Goal: Register for event/course

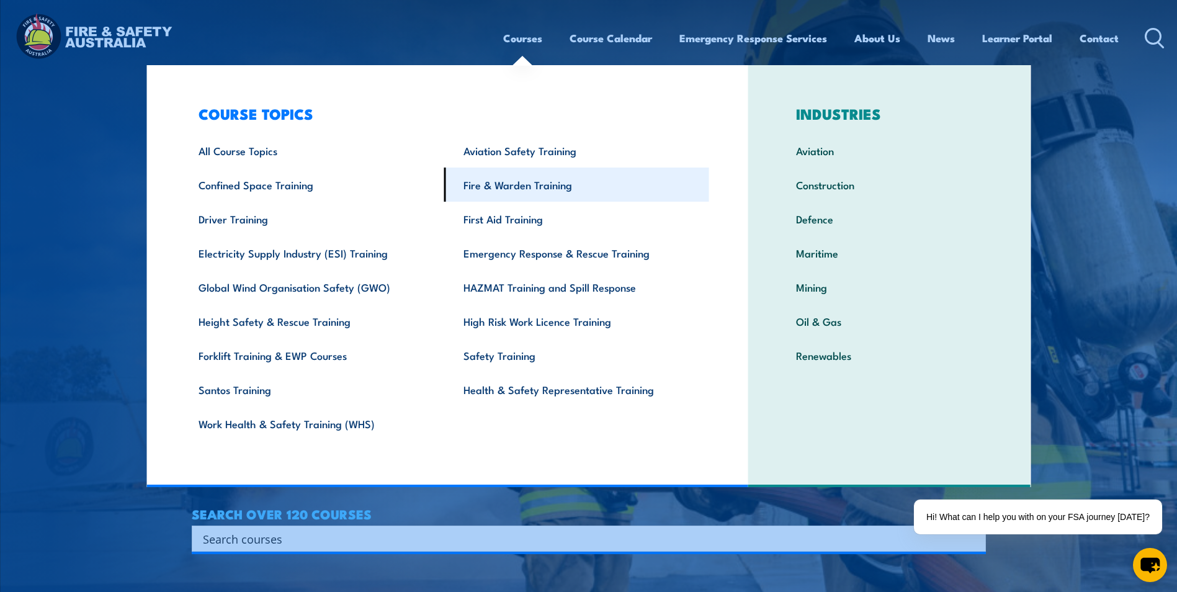
click at [560, 183] on link "Fire & Warden Training" at bounding box center [576, 185] width 265 height 34
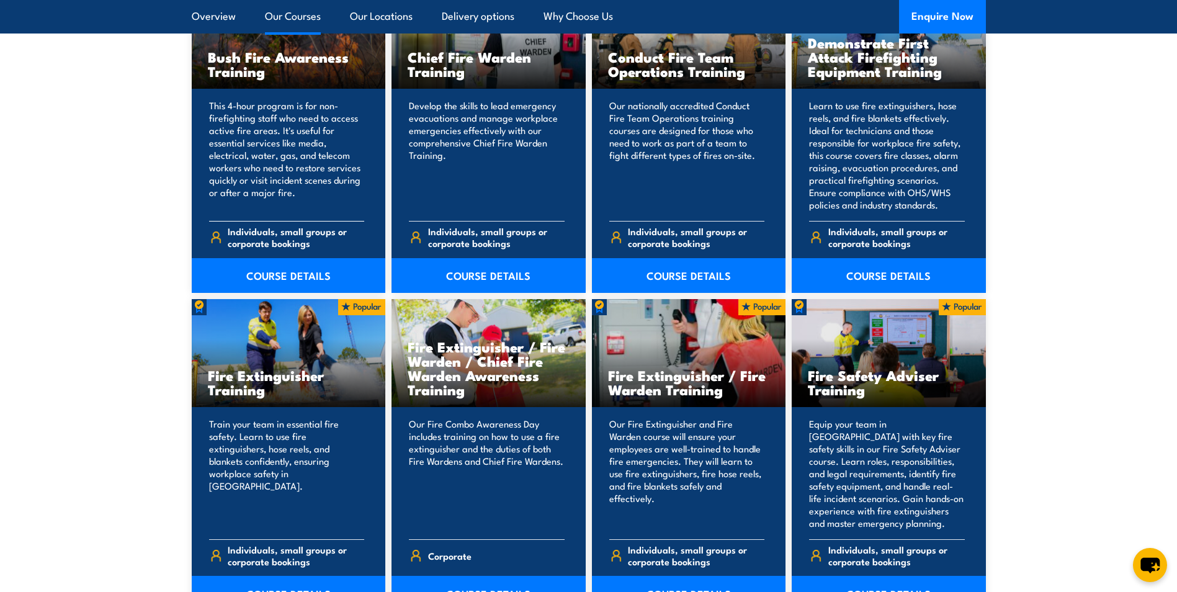
scroll to position [931, 0]
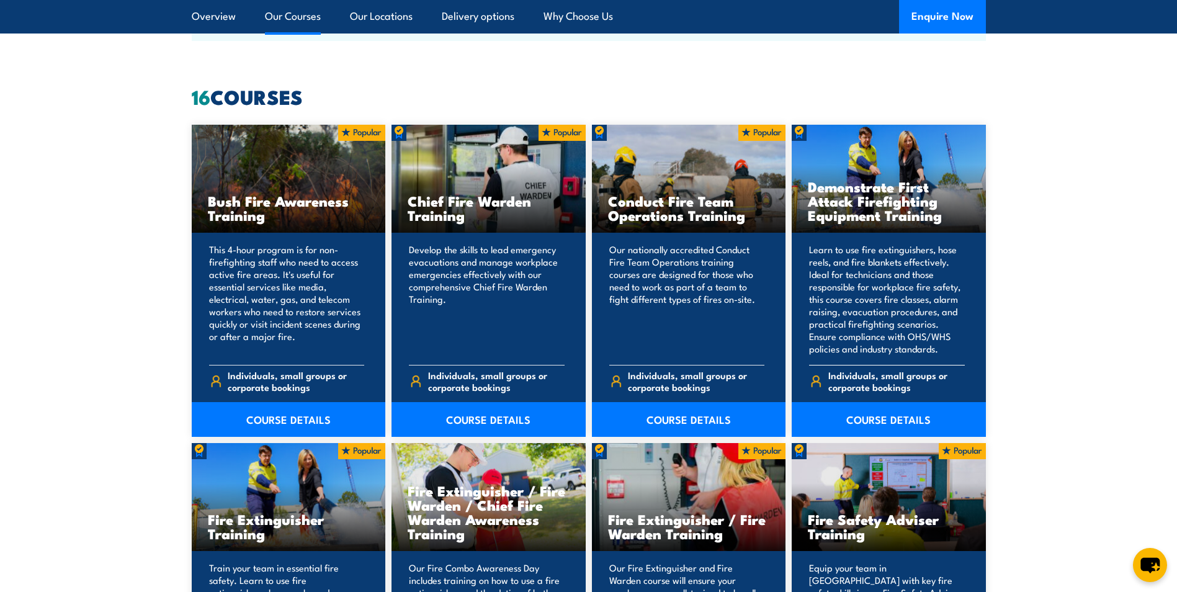
click at [865, 275] on p "Learn to use fire extinguishers, hose reels, and fire blankets effectively. Ide…" at bounding box center [887, 299] width 156 height 112
click at [895, 413] on link "COURSE DETAILS" at bounding box center [889, 419] width 194 height 35
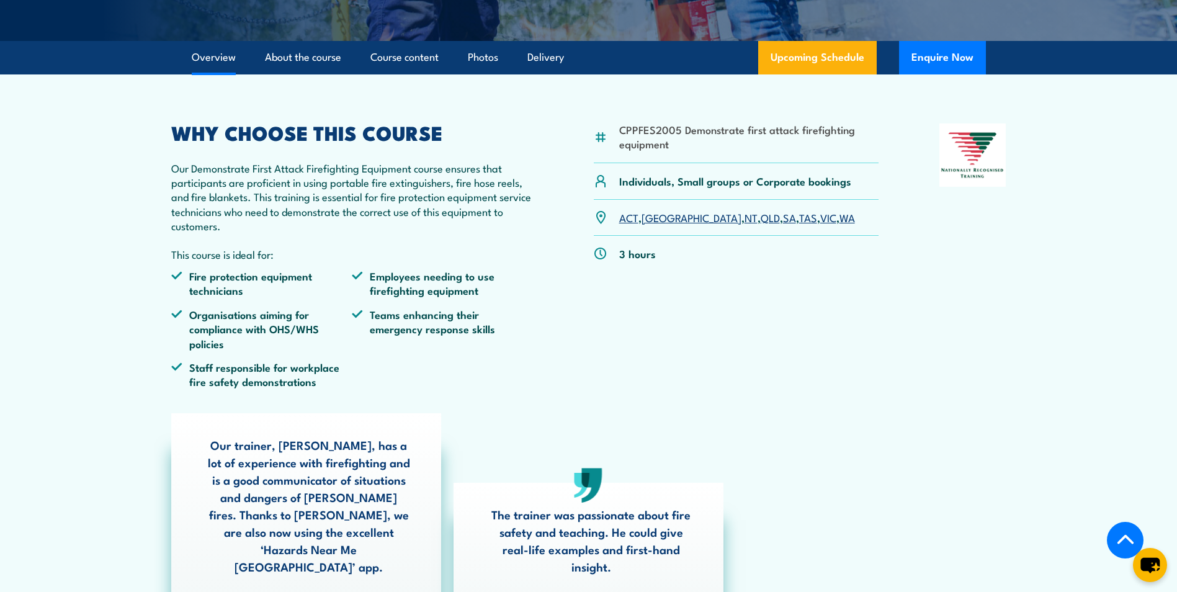
scroll to position [372, 0]
click at [812, 74] on link "Upcoming Schedule" at bounding box center [817, 57] width 119 height 34
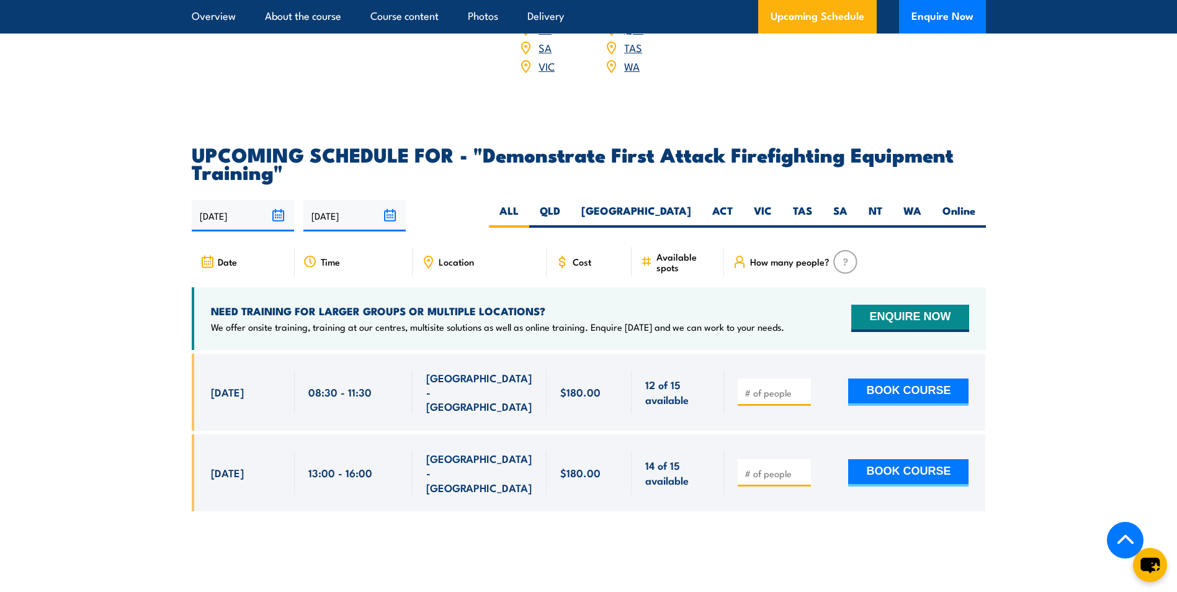
scroll to position [2126, 0]
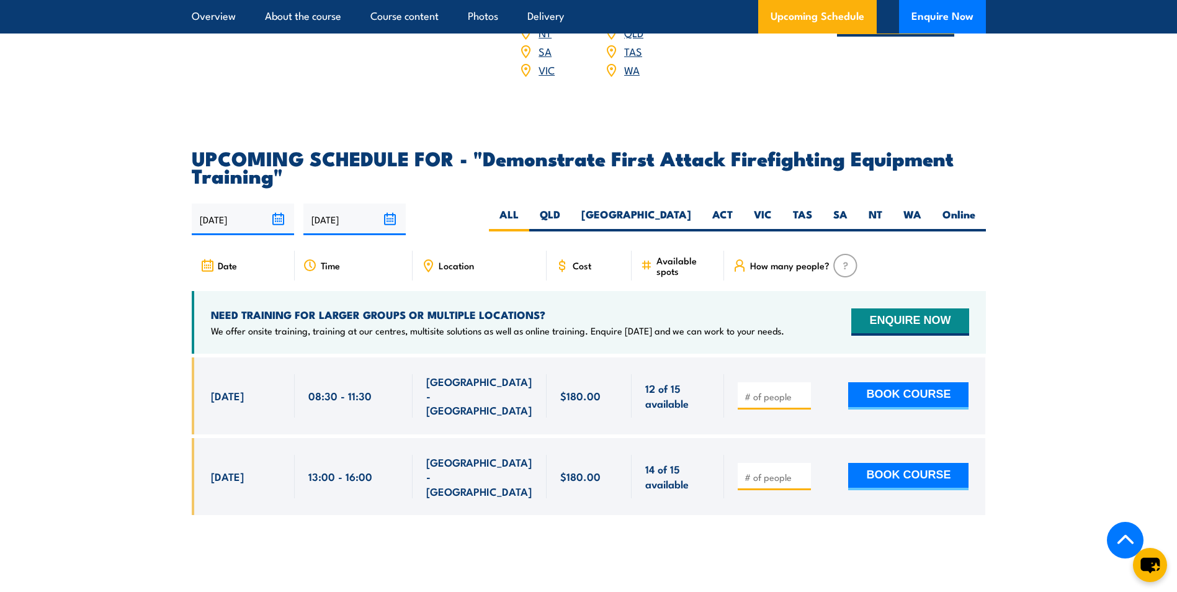
click at [481, 251] on div "Location" at bounding box center [480, 266] width 134 height 30
click at [900, 207] on label "WA" at bounding box center [912, 219] width 39 height 24
click at [921, 207] on input "WA" at bounding box center [925, 211] width 8 height 8
radio input "true"
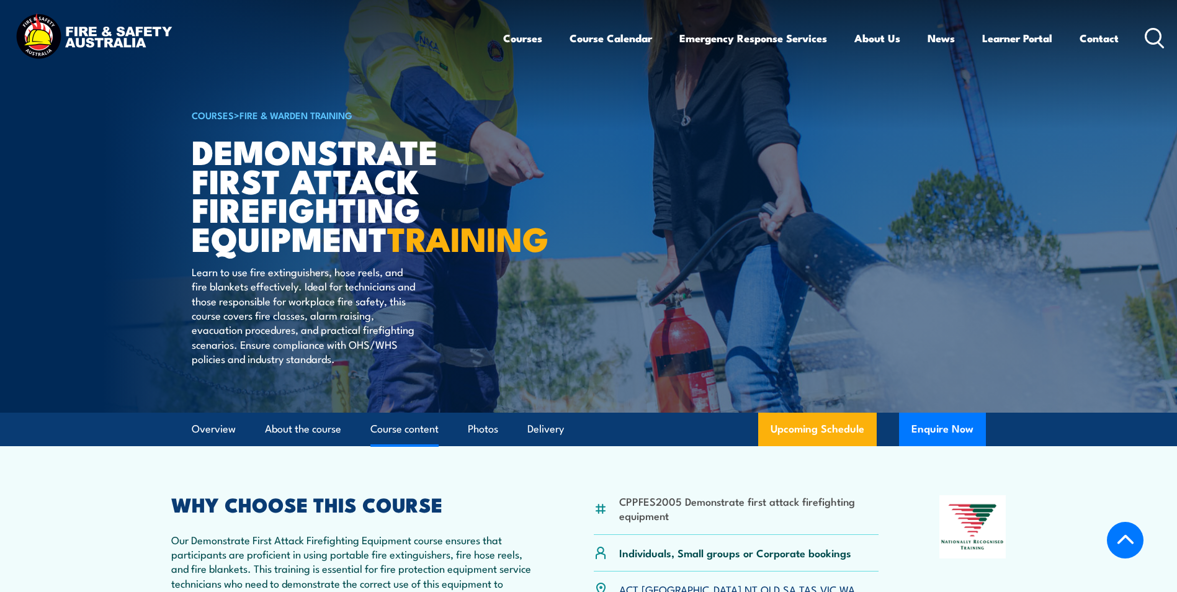
select select "9"
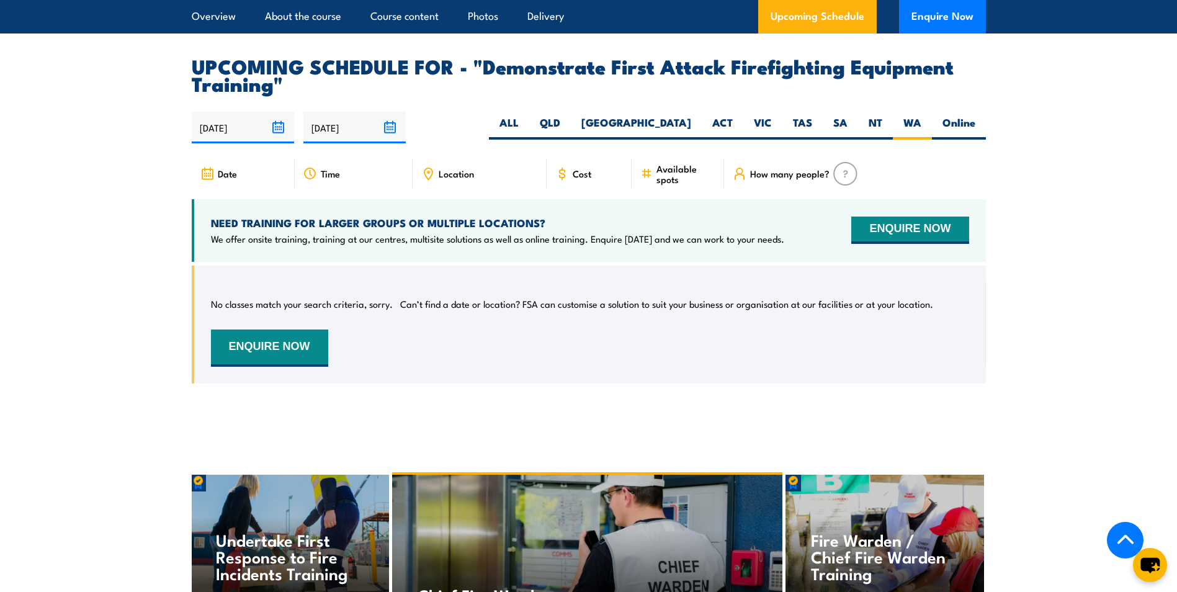
scroll to position [2188, 0]
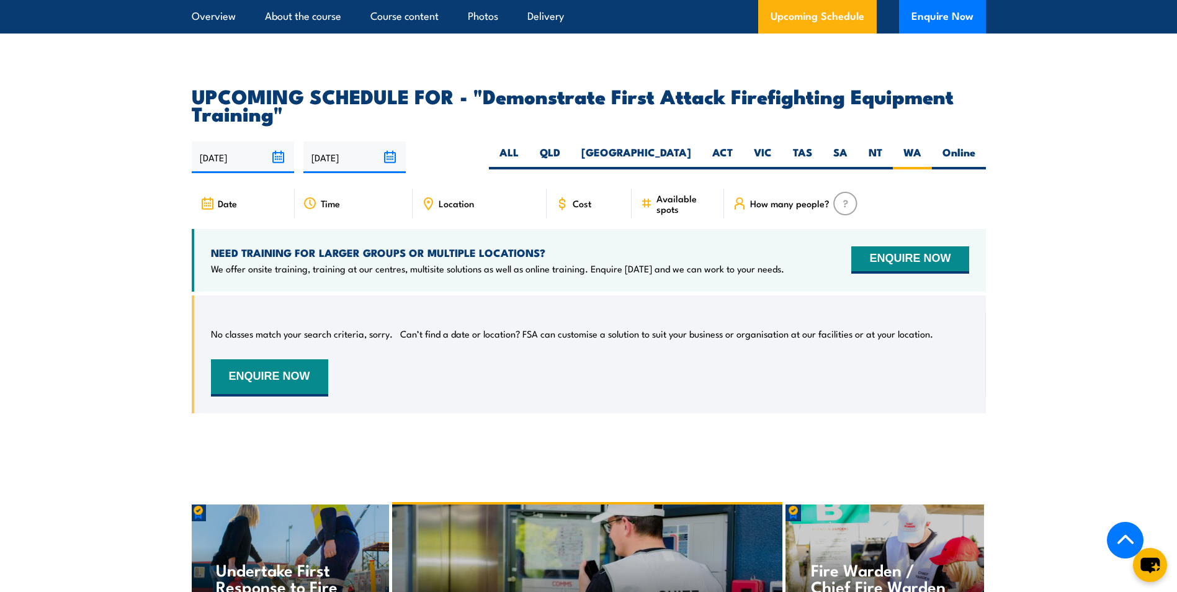
click at [282, 141] on input "06/10/2025" at bounding box center [243, 157] width 102 height 32
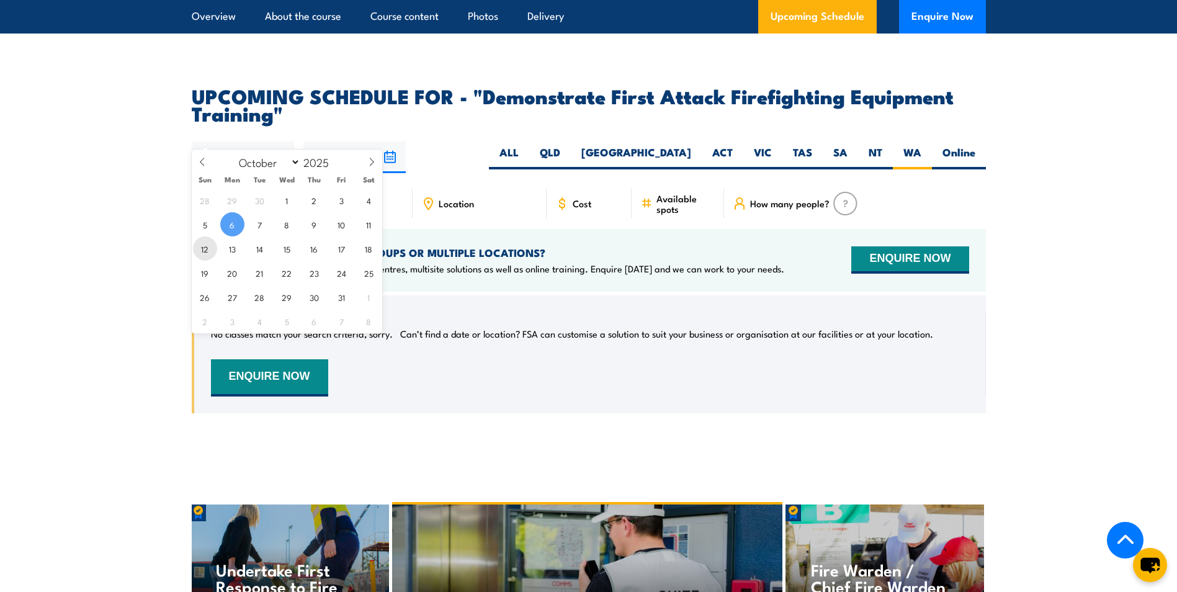
click at [210, 244] on span "12" at bounding box center [205, 248] width 24 height 24
type input "12/10/2025"
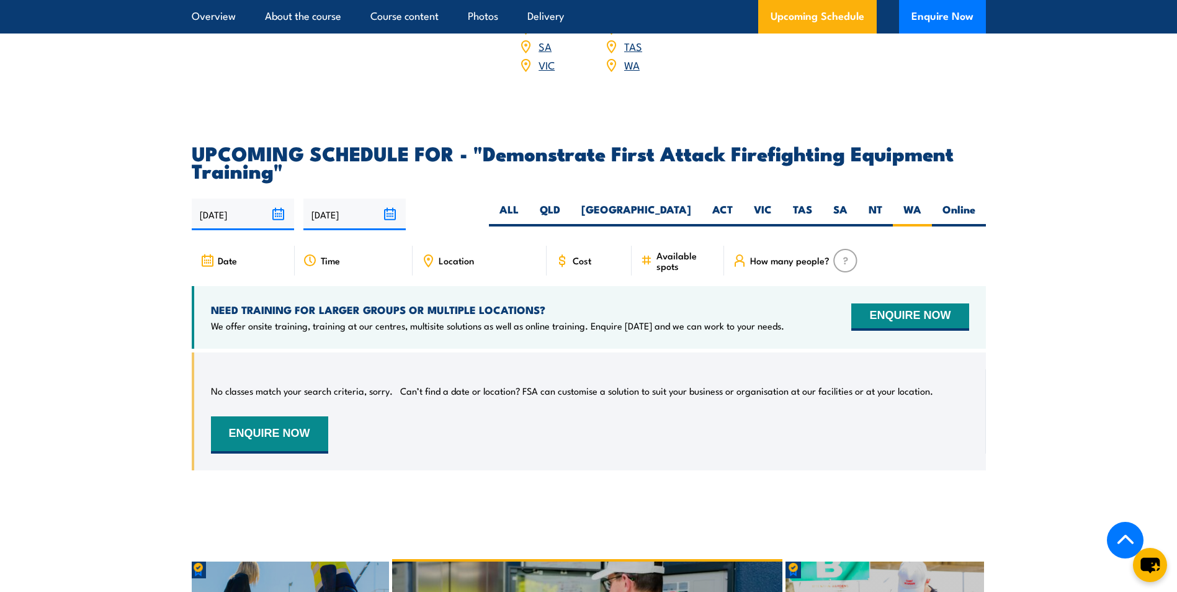
scroll to position [2126, 0]
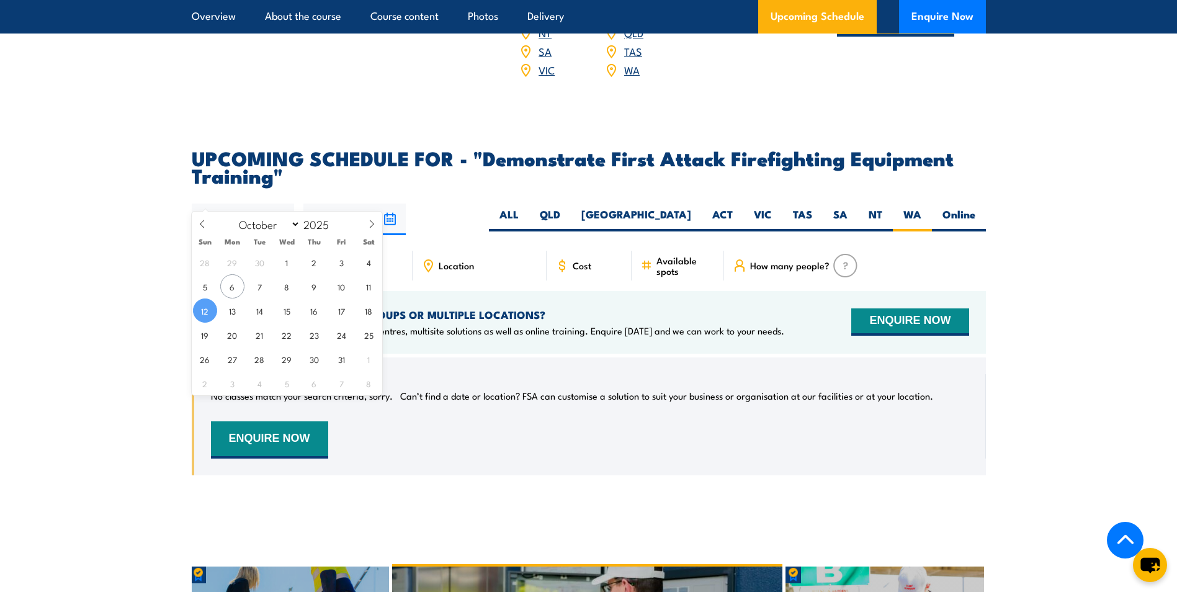
click at [276, 204] on input "12/10/2025" at bounding box center [243, 220] width 102 height 32
click at [229, 308] on span "13" at bounding box center [232, 310] width 24 height 24
type input "13/10/2025"
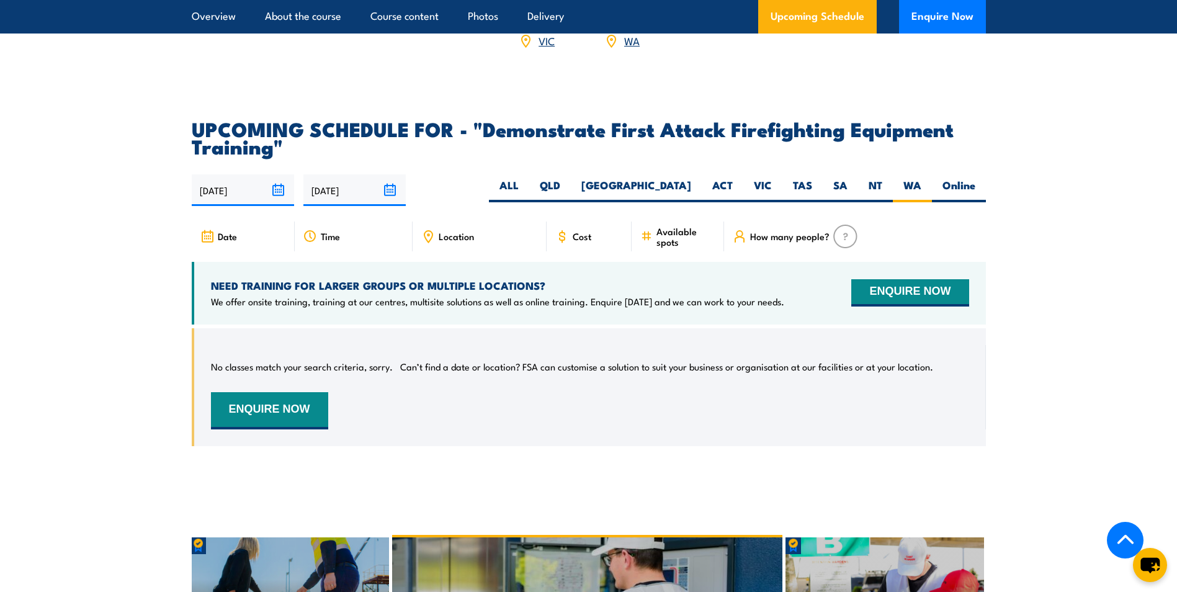
scroll to position [2202, 0]
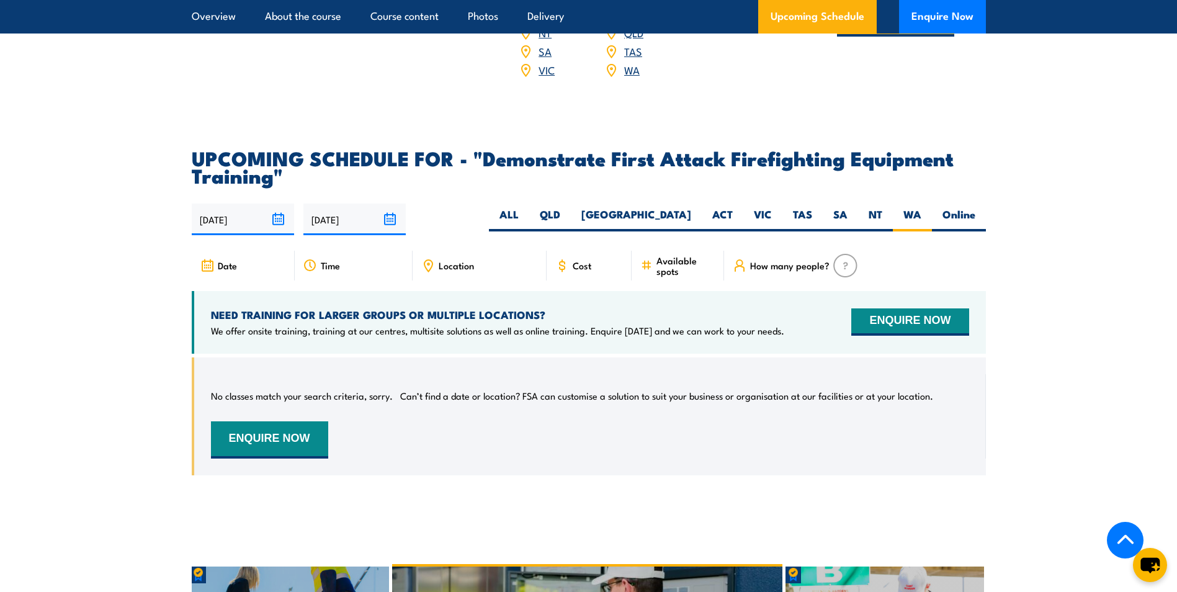
click at [803, 260] on span "How many people?" at bounding box center [789, 265] width 79 height 11
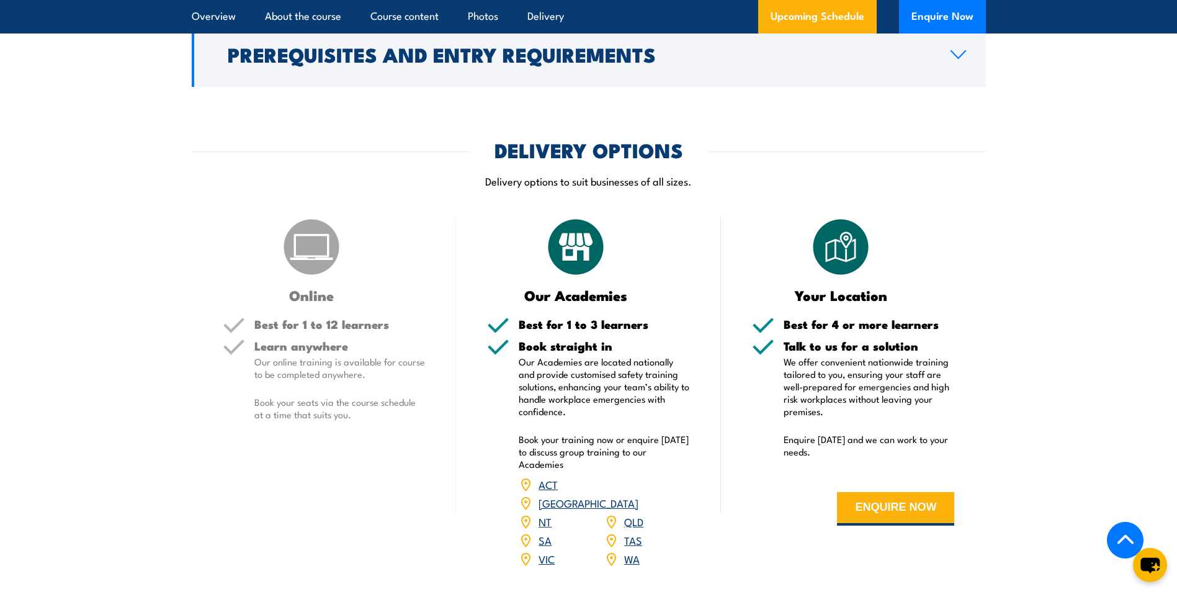
scroll to position [1644, 0]
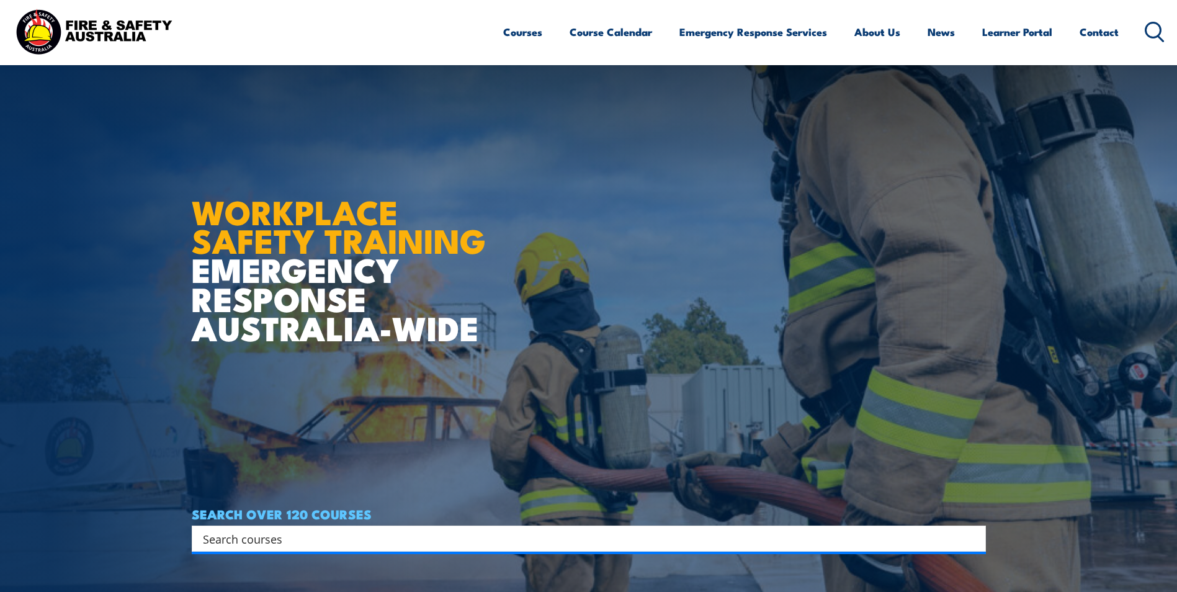
scroll to position [124, 0]
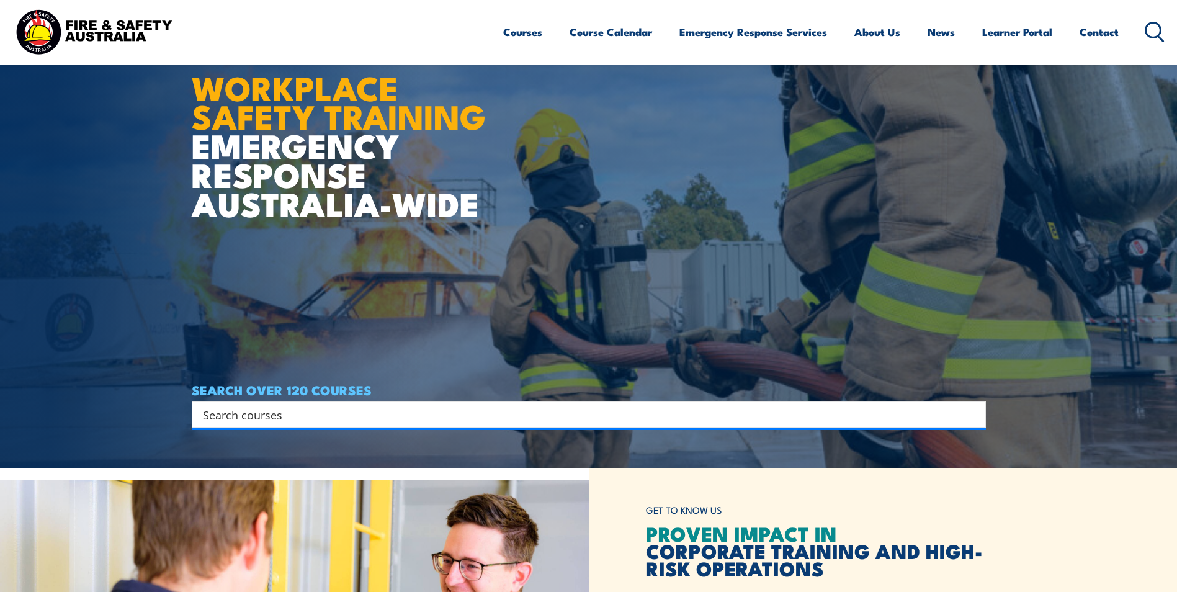
click at [251, 412] on input "Search input" at bounding box center [581, 414] width 756 height 19
paste input "CPPFES2005 Demonstrate first attack firefighting equipment course"
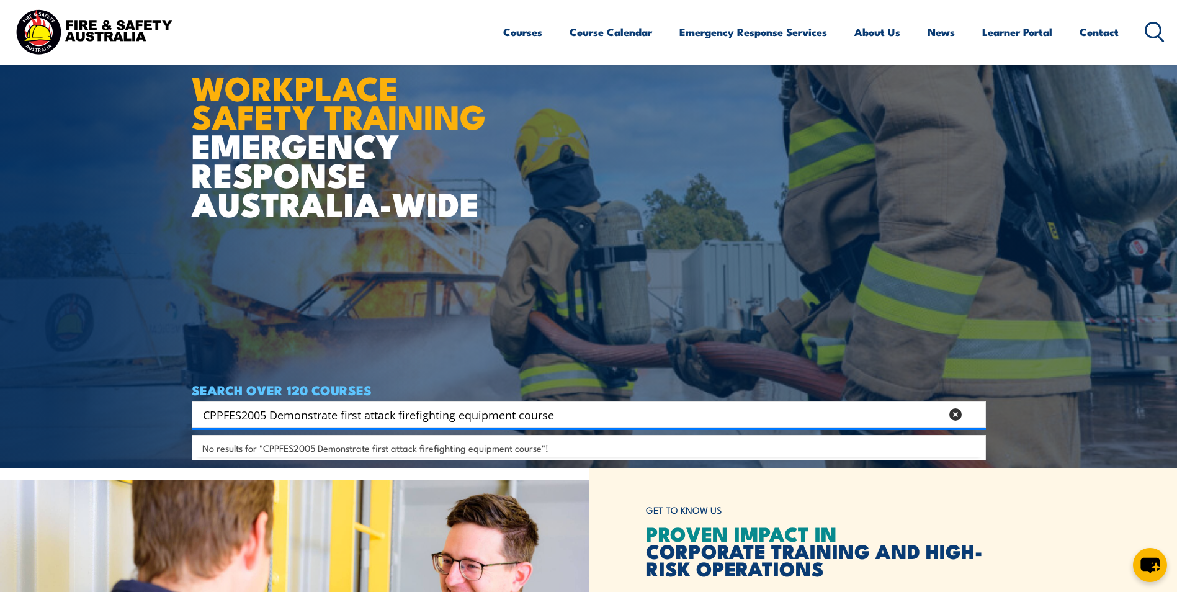
drag, startPoint x: 569, startPoint y: 415, endPoint x: 264, endPoint y: 428, distance: 304.9
click at [264, 427] on div "CPPFES2005 Demonstrate first attack firefighting equipment course Search Filter…" at bounding box center [589, 414] width 794 height 26
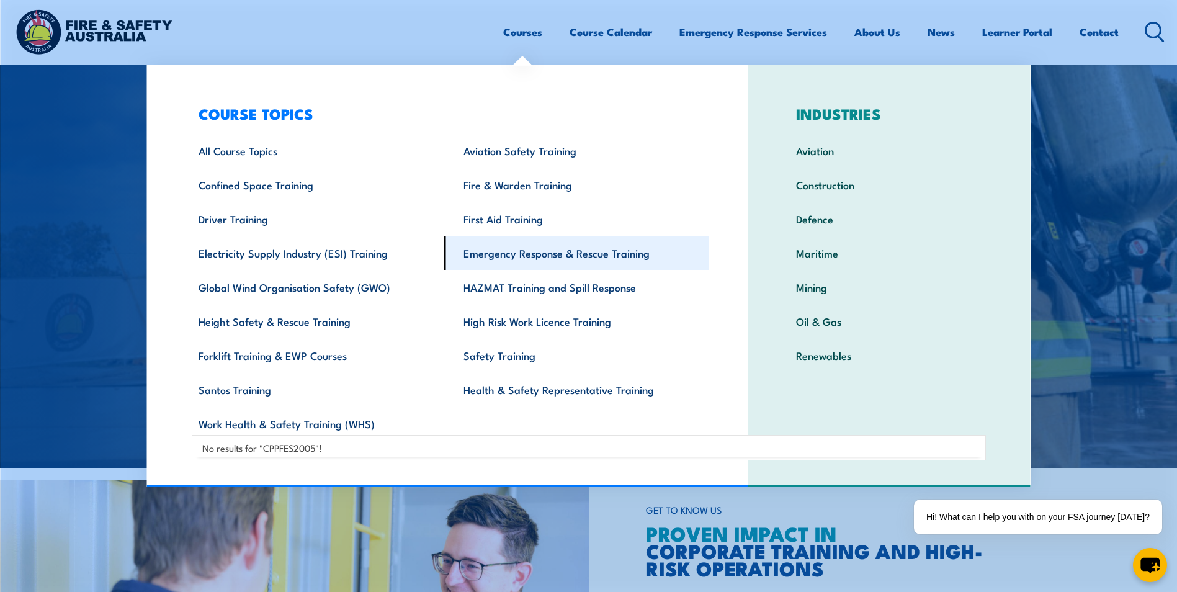
type input "CPPFES2005"
click at [514, 250] on link "Emergency Response & Rescue Training" at bounding box center [576, 253] width 265 height 34
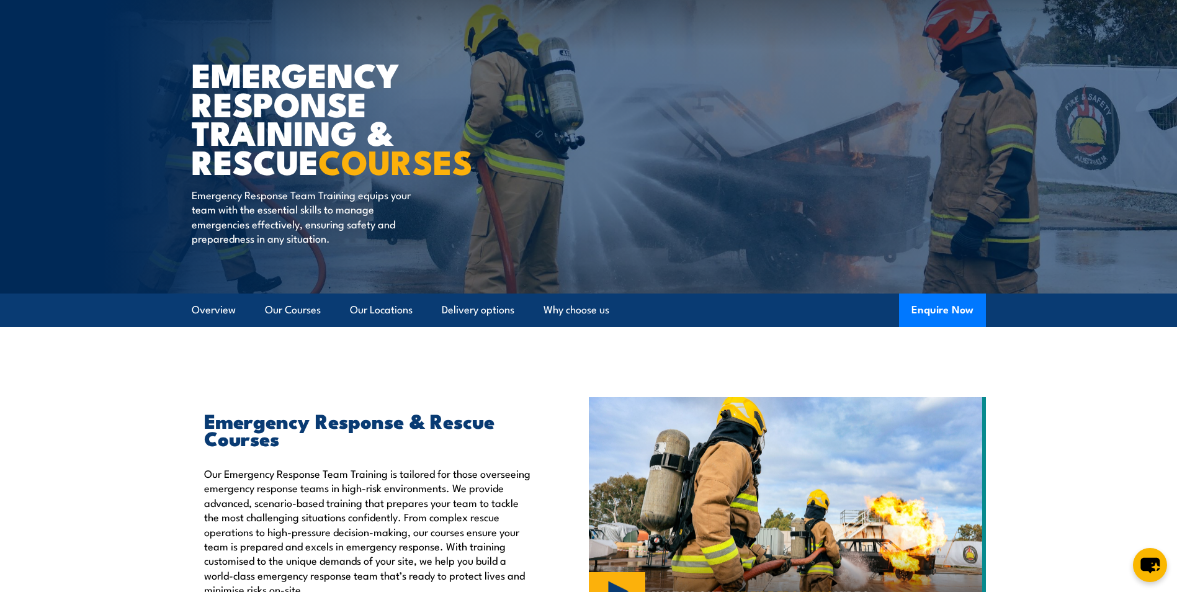
scroll to position [310, 0]
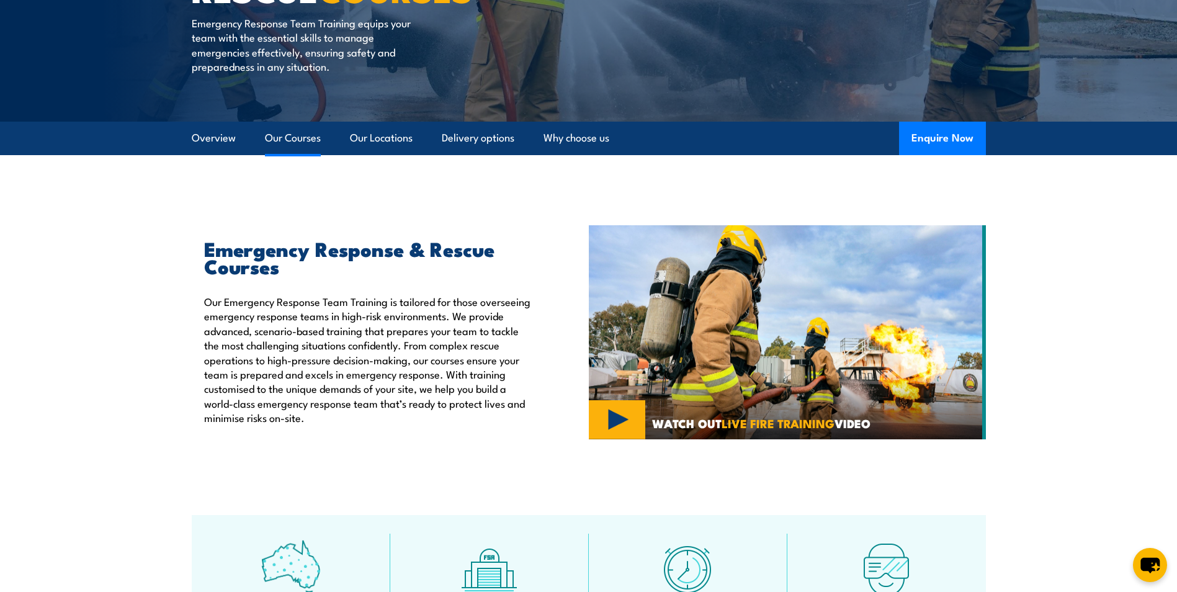
click at [316, 138] on link "Our Courses" at bounding box center [293, 138] width 56 height 33
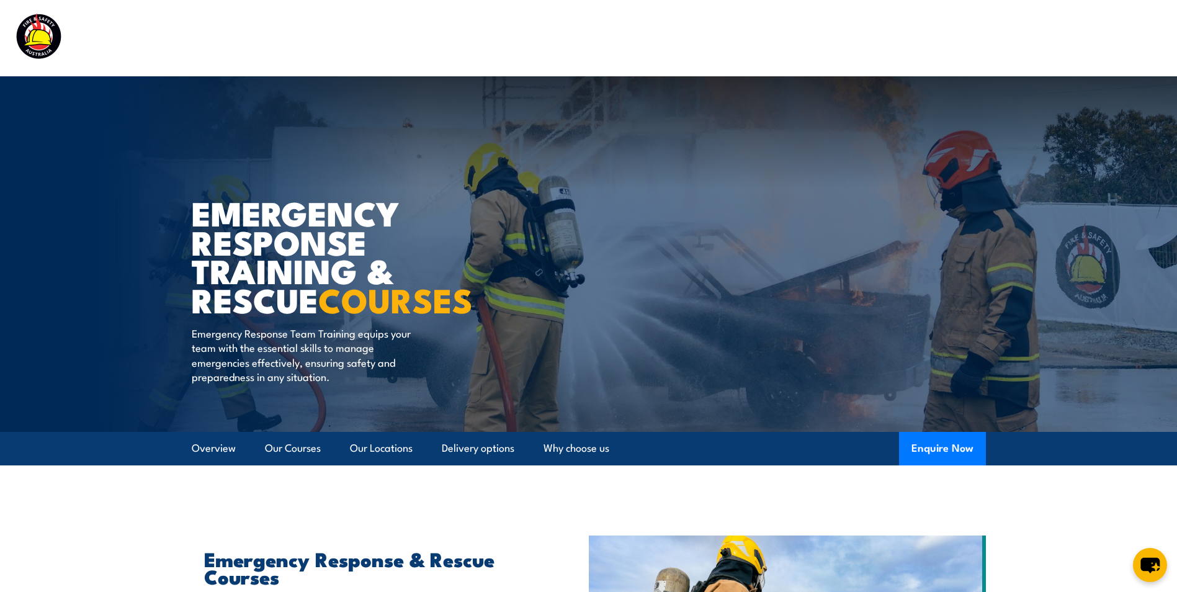
click at [37, 32] on img at bounding box center [93, 37] width 163 height 53
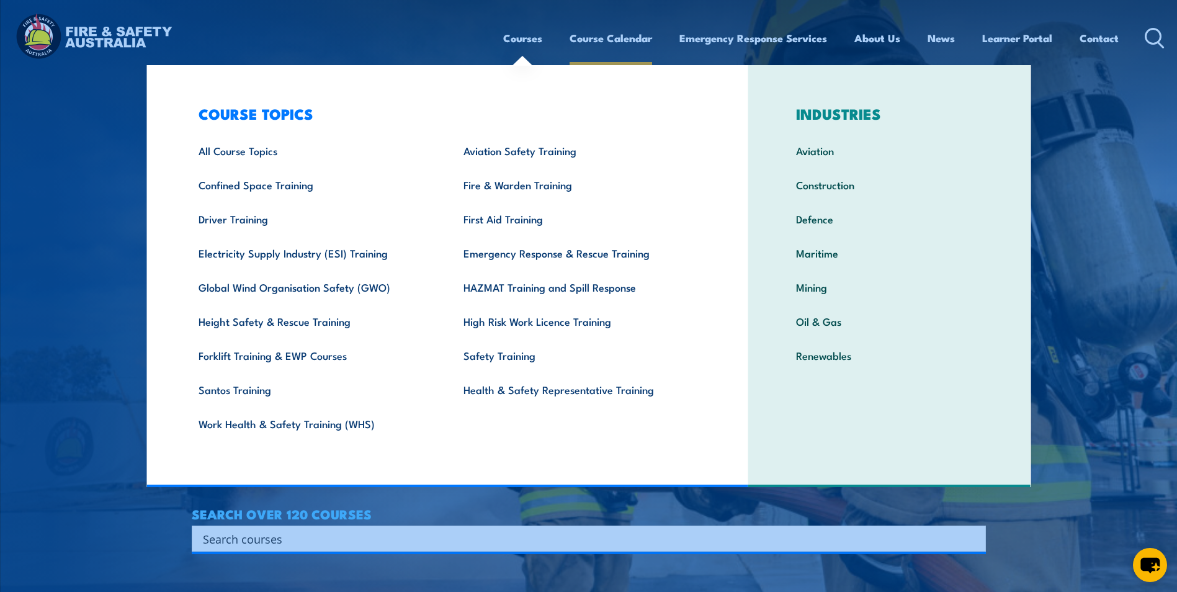
click at [602, 32] on link "Course Calendar" at bounding box center [611, 38] width 83 height 33
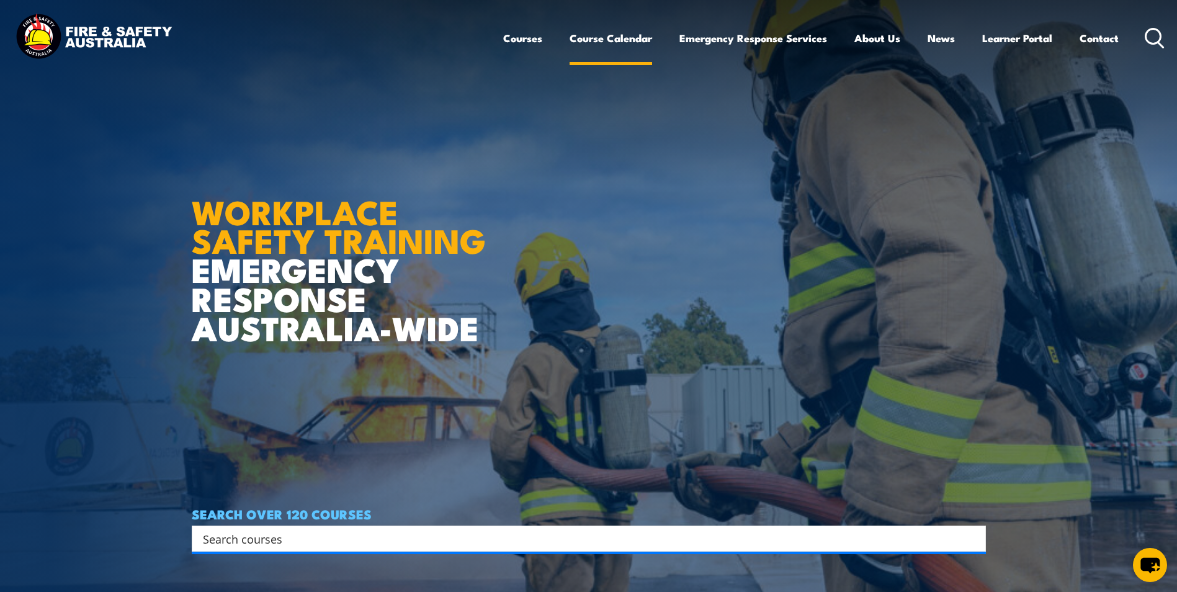
click at [602, 42] on link "Course Calendar" at bounding box center [611, 38] width 83 height 33
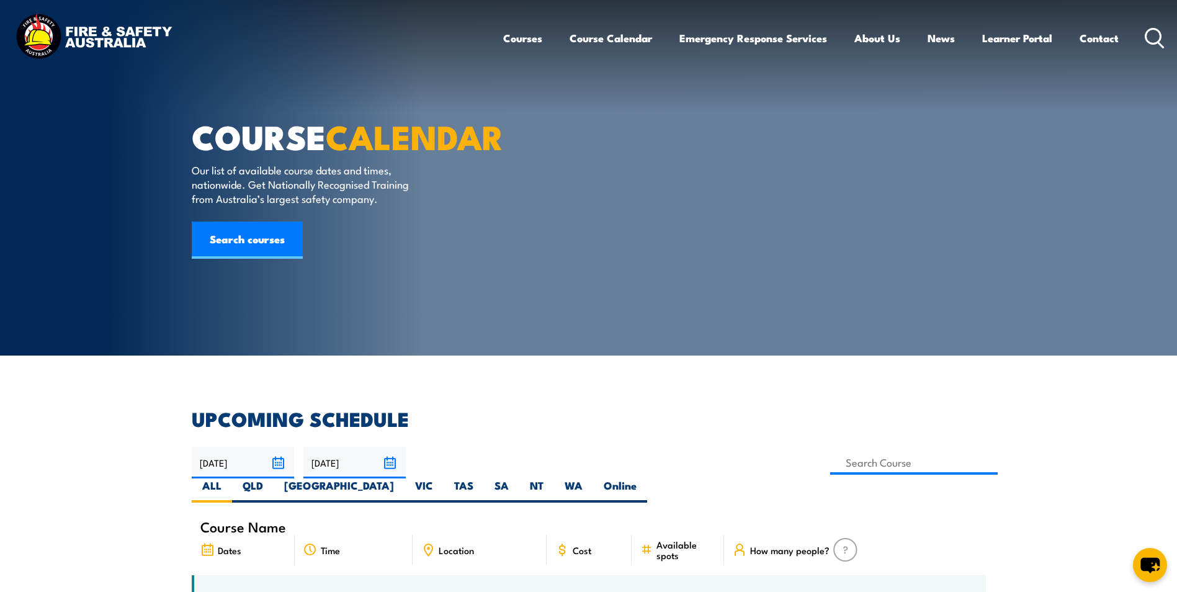
click at [479, 535] on div "Location" at bounding box center [480, 550] width 134 height 30
click at [457, 545] on span "Location" at bounding box center [456, 550] width 35 height 11
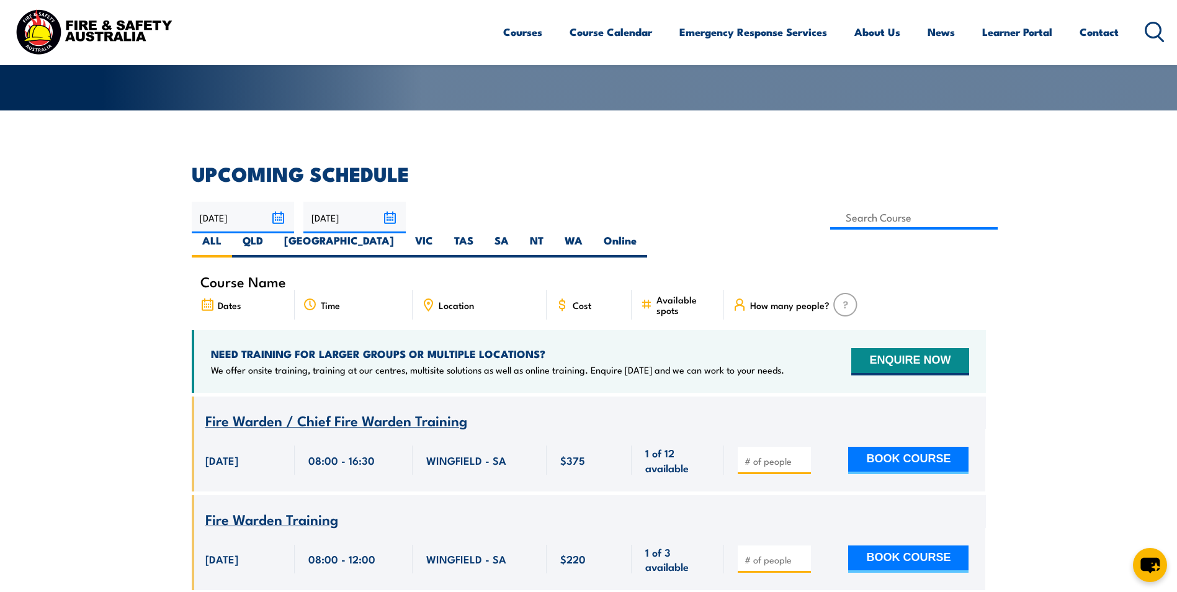
scroll to position [248, 0]
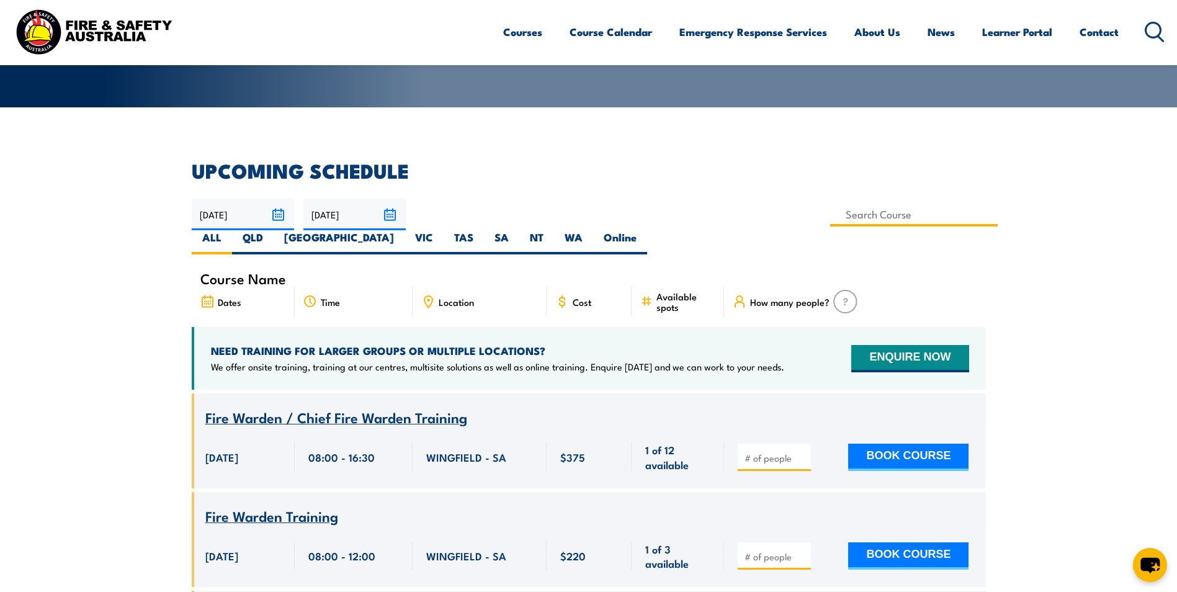
click at [830, 213] on input at bounding box center [914, 214] width 168 height 24
click at [426, 270] on div "Course Name Dates Time Location Cost" at bounding box center [589, 298] width 794 height 57
drag, startPoint x: 426, startPoint y: 264, endPoint x: 447, endPoint y: 288, distance: 32.5
click at [444, 289] on div "Location" at bounding box center [480, 302] width 134 height 30
click at [507, 287] on div "Location" at bounding box center [480, 302] width 134 height 30
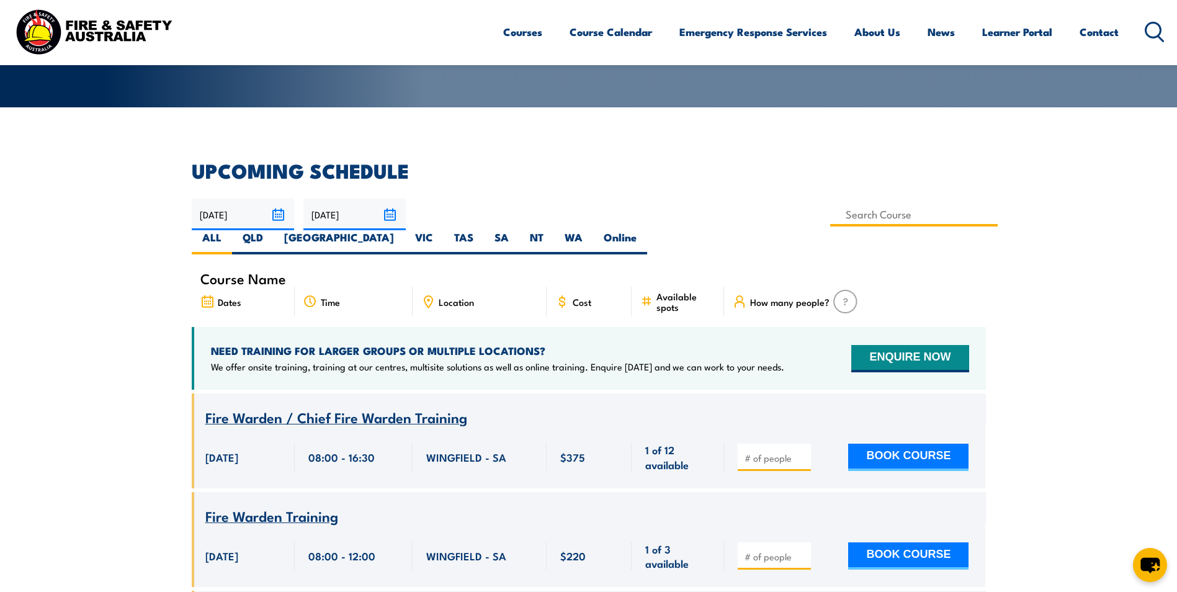
click at [830, 213] on input at bounding box center [914, 214] width 168 height 24
click at [593, 230] on label "WA" at bounding box center [573, 242] width 39 height 24
click at [591, 230] on input "WA" at bounding box center [587, 234] width 8 height 8
radio input "true"
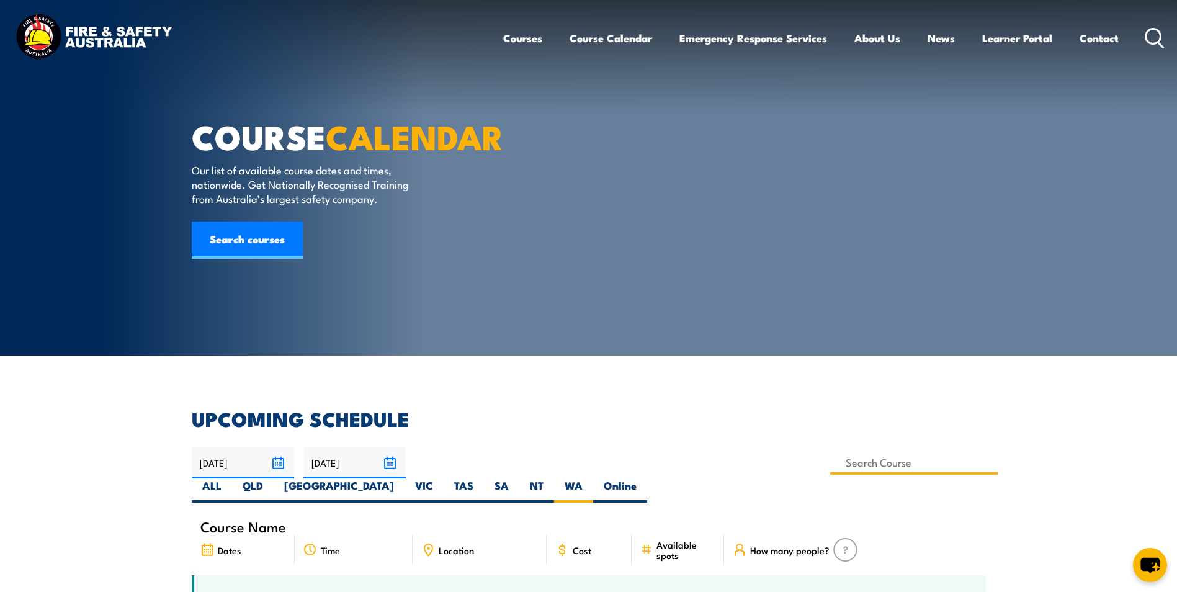
click at [830, 463] on input at bounding box center [914, 462] width 168 height 24
type input "Demonstrate First Attack Firefighting Equipment Training"
